Goal: Task Accomplishment & Management: Use online tool/utility

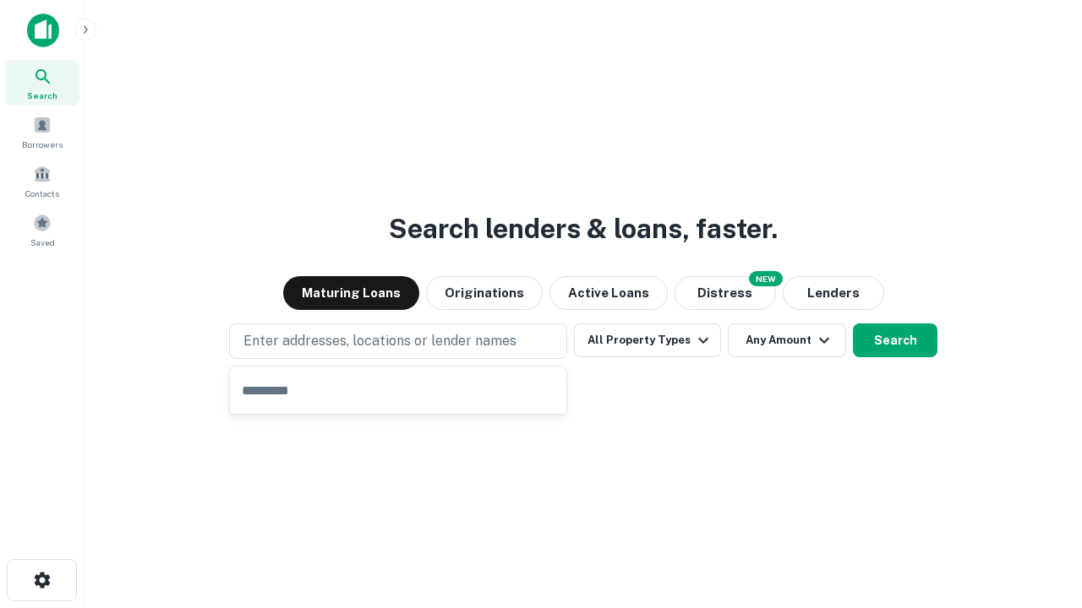
type input "**********"
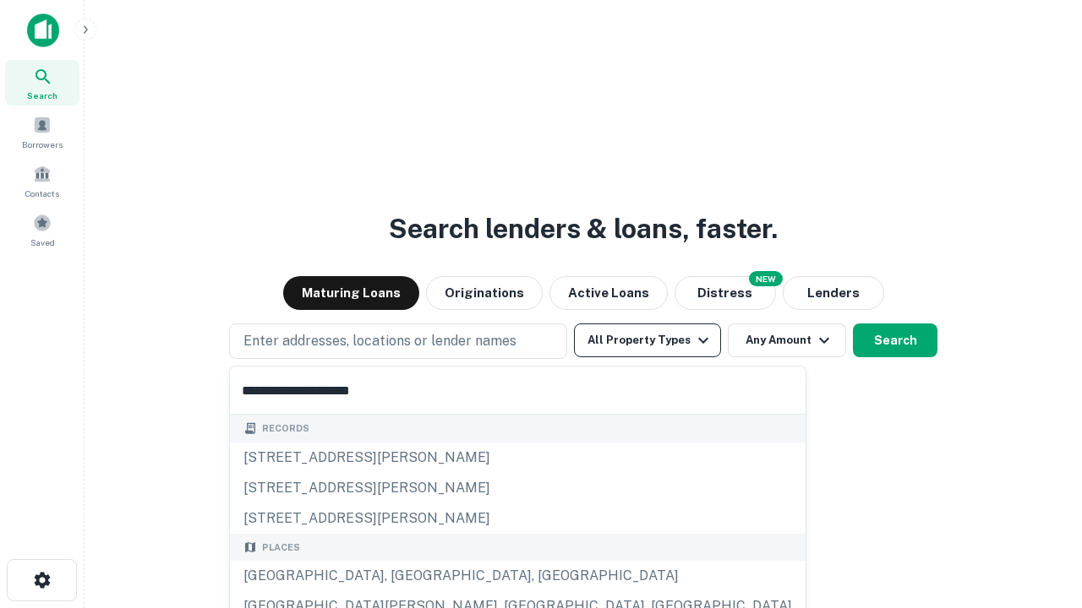
click at [647, 341] on button "All Property Types" at bounding box center [647, 341] width 147 height 34
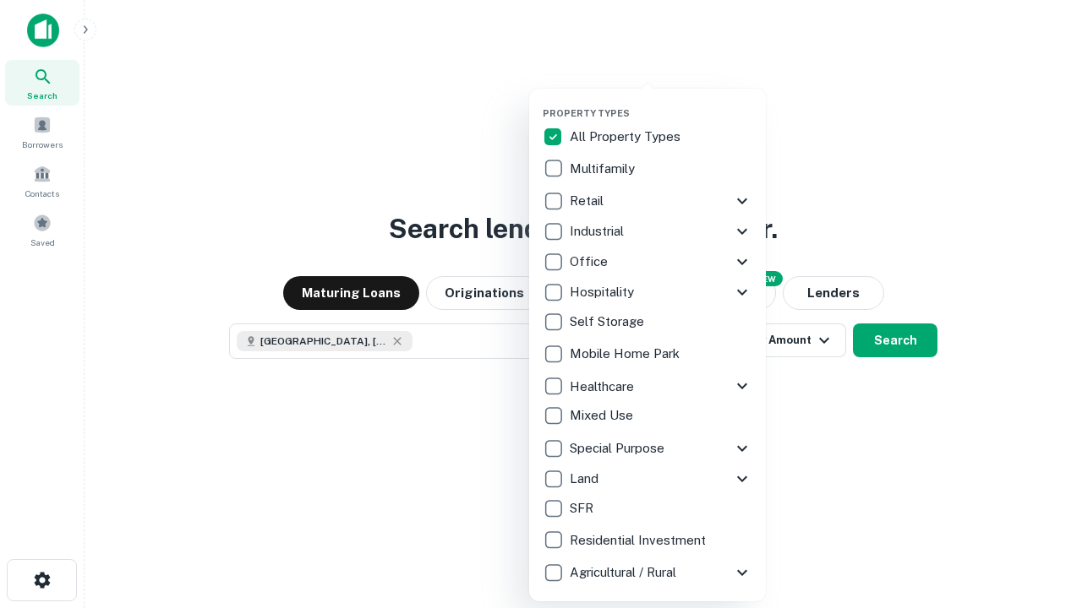
click at [661, 102] on button "button" at bounding box center [661, 102] width 237 height 1
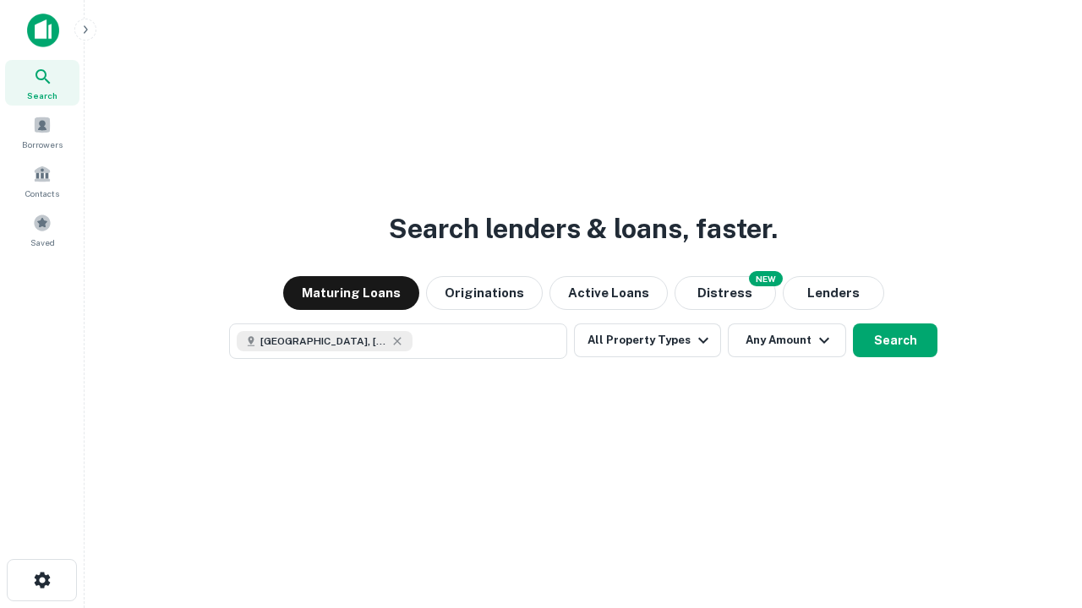
scroll to position [27, 0]
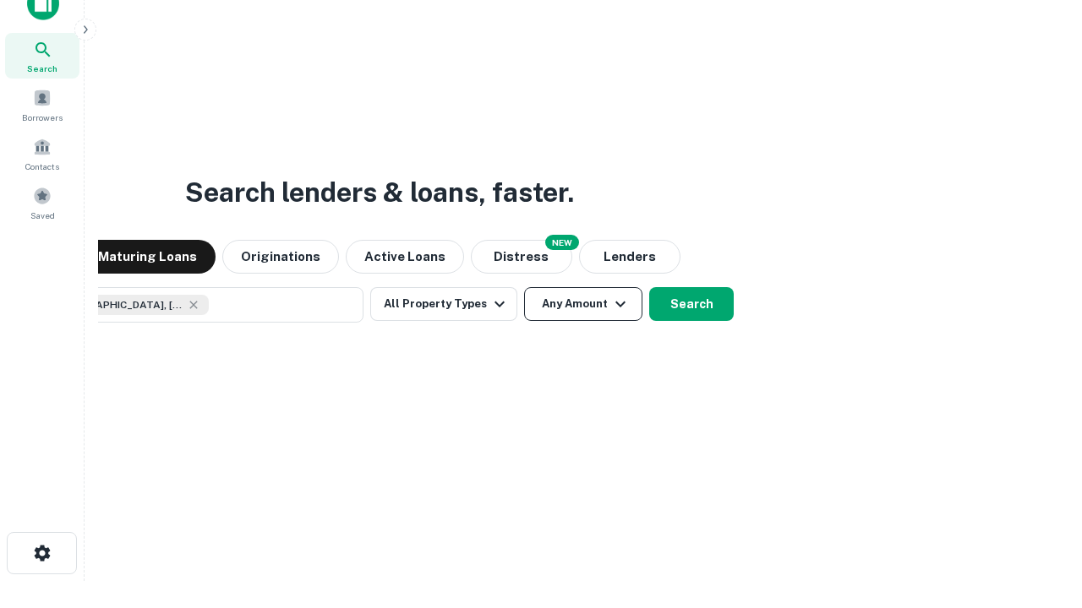
click at [524, 287] on button "Any Amount" at bounding box center [583, 304] width 118 height 34
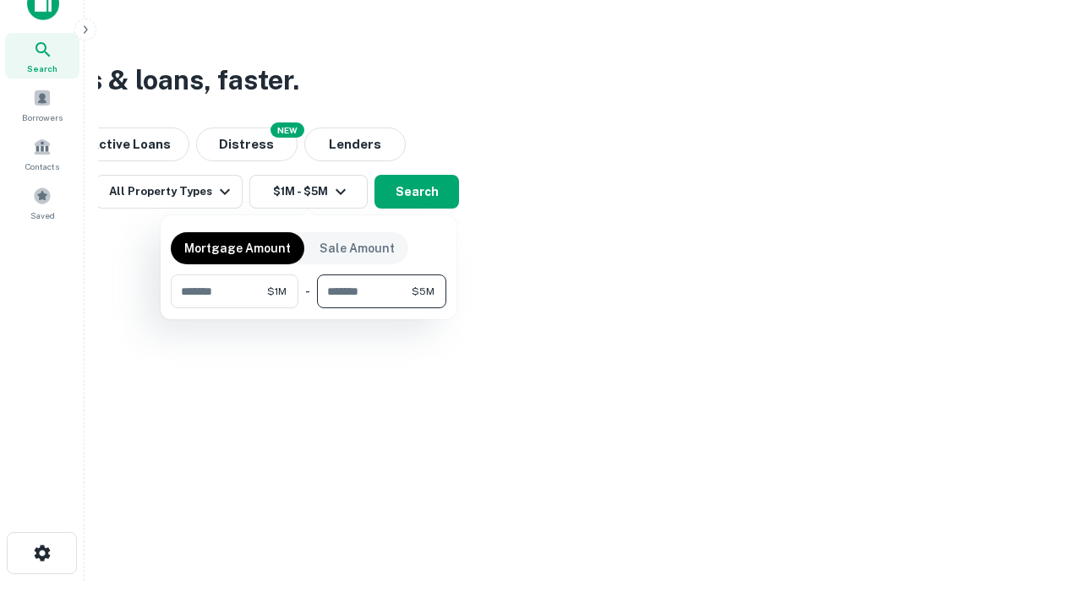
type input "*******"
click at [308, 308] on button "button" at bounding box center [308, 308] width 275 height 1
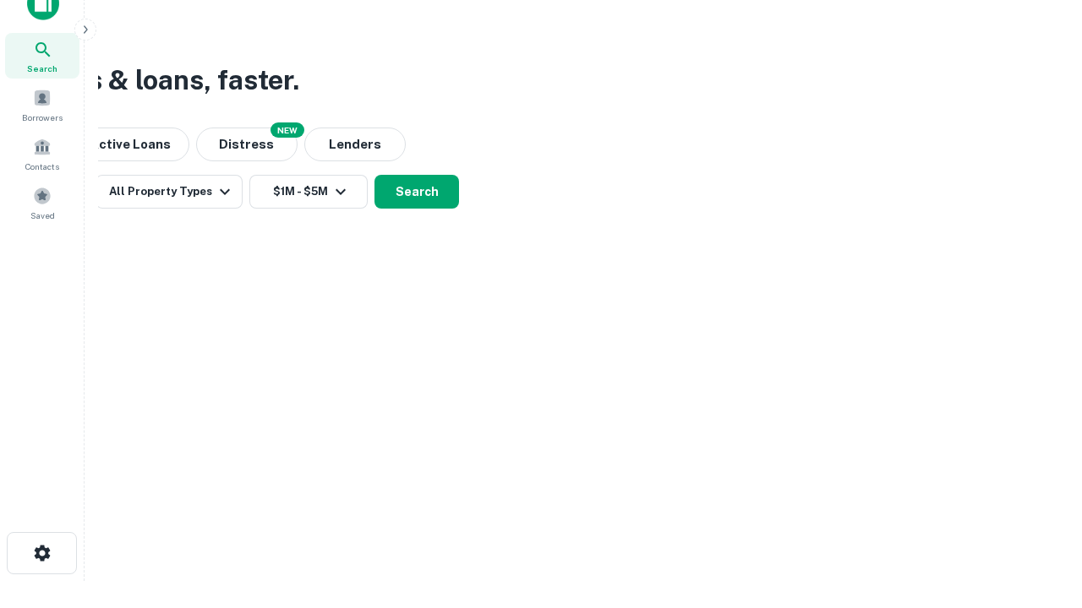
scroll to position [27, 0]
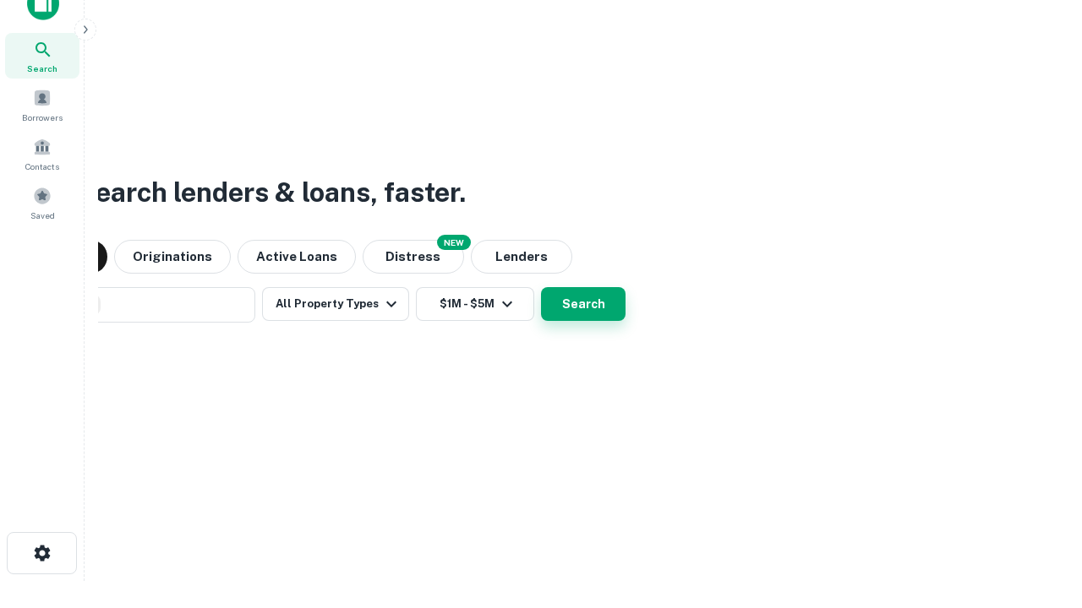
click at [541, 287] on button "Search" at bounding box center [583, 304] width 85 height 34
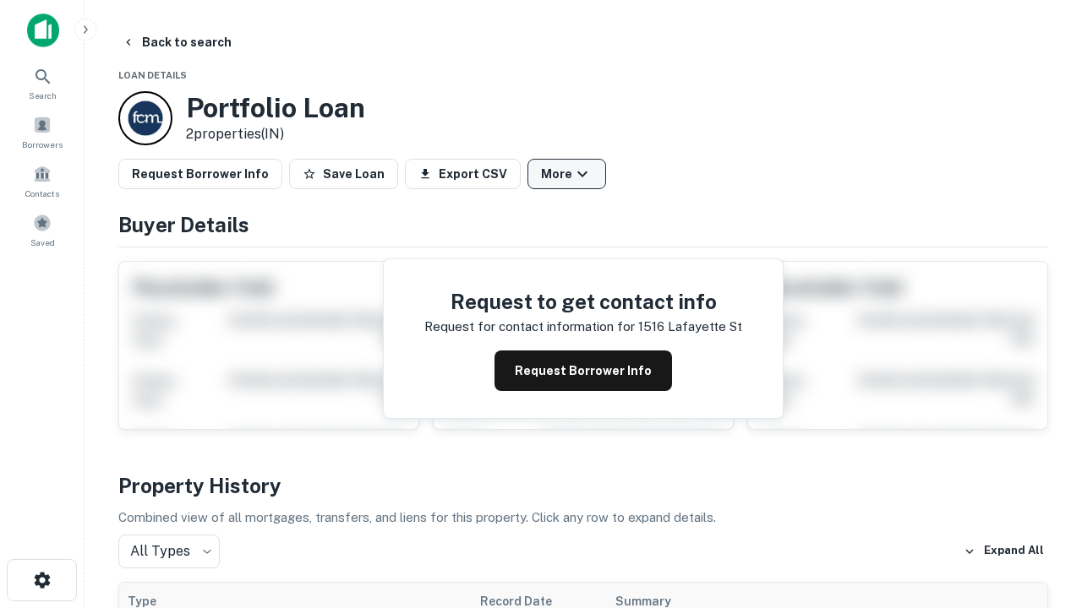
click at [566, 174] on button "More" at bounding box center [566, 174] width 79 height 30
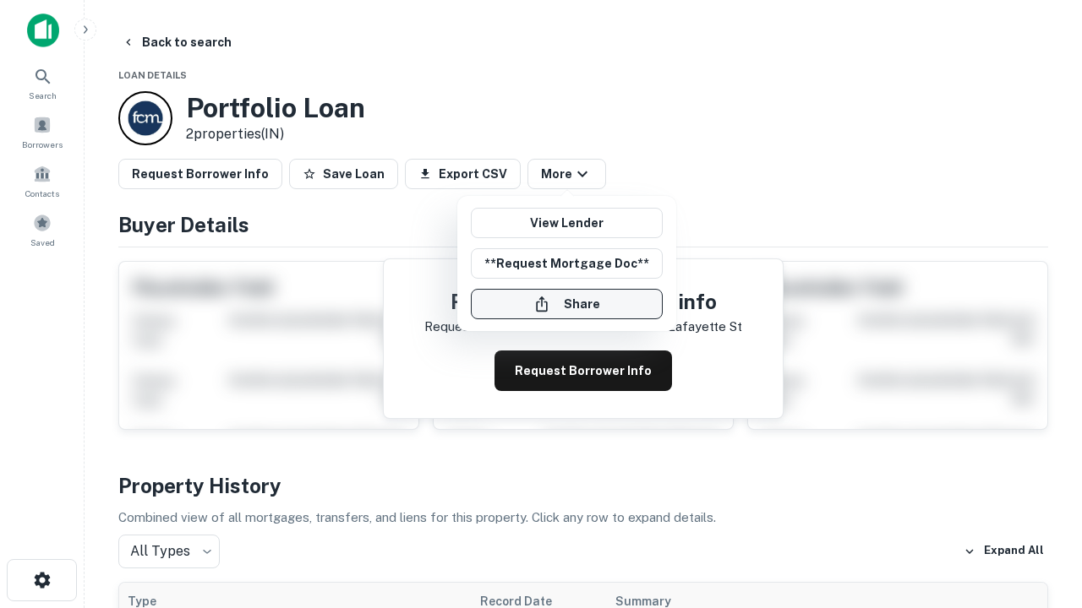
click at [566, 304] on button "Share" at bounding box center [567, 304] width 192 height 30
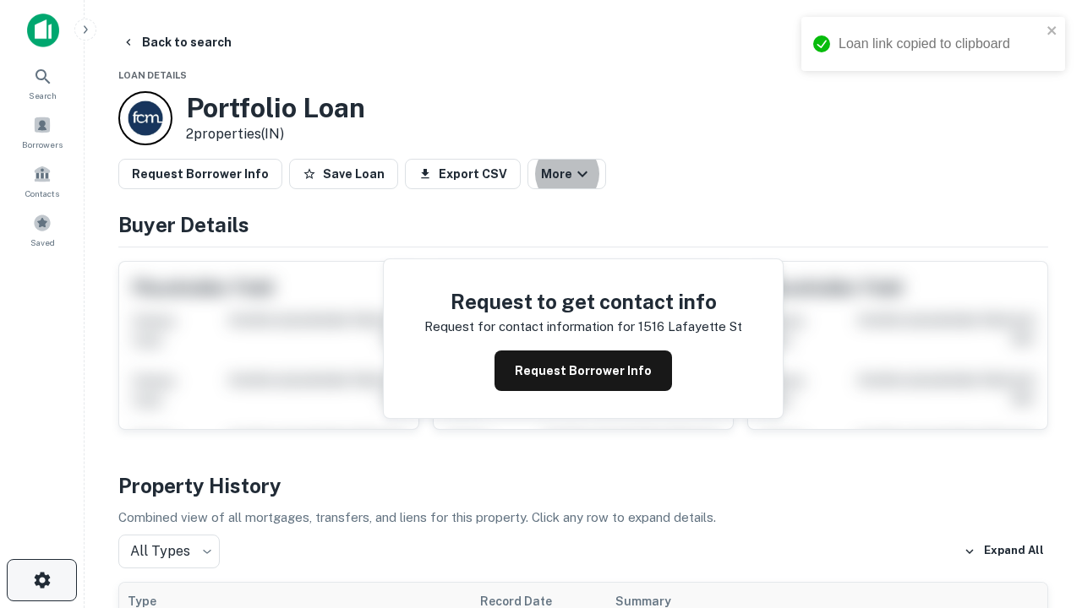
click at [41, 581] on icon "button" at bounding box center [42, 580] width 20 height 20
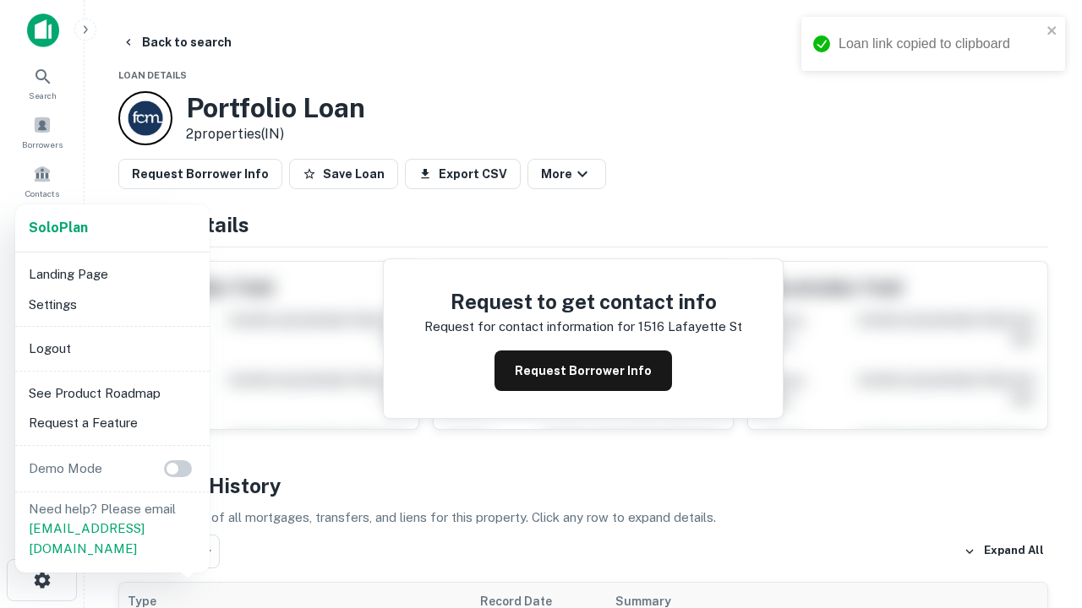
click at [112, 348] on li "Logout" at bounding box center [112, 349] width 181 height 30
